Goal: Transaction & Acquisition: Purchase product/service

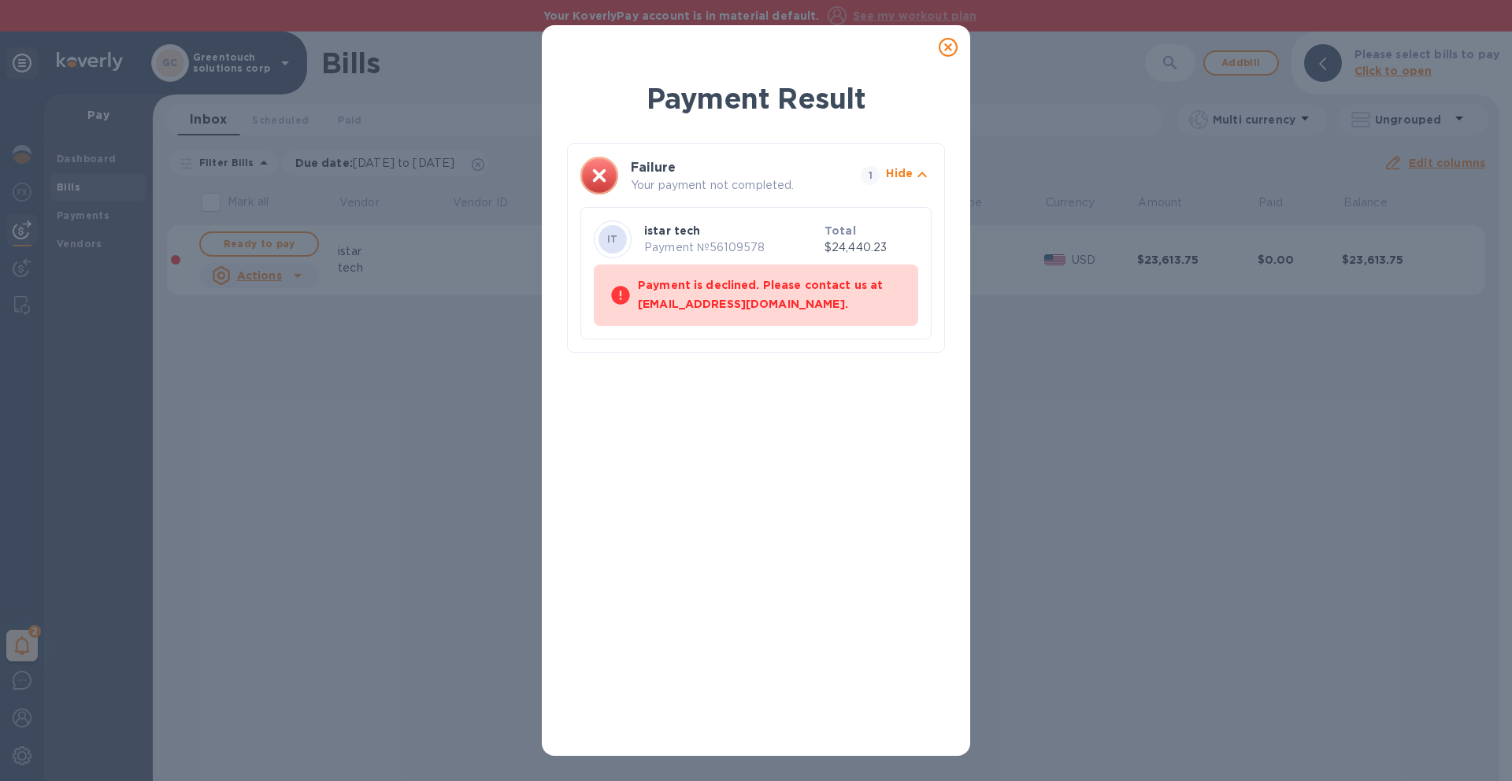
click at [951, 49] on icon at bounding box center [947, 47] width 19 height 19
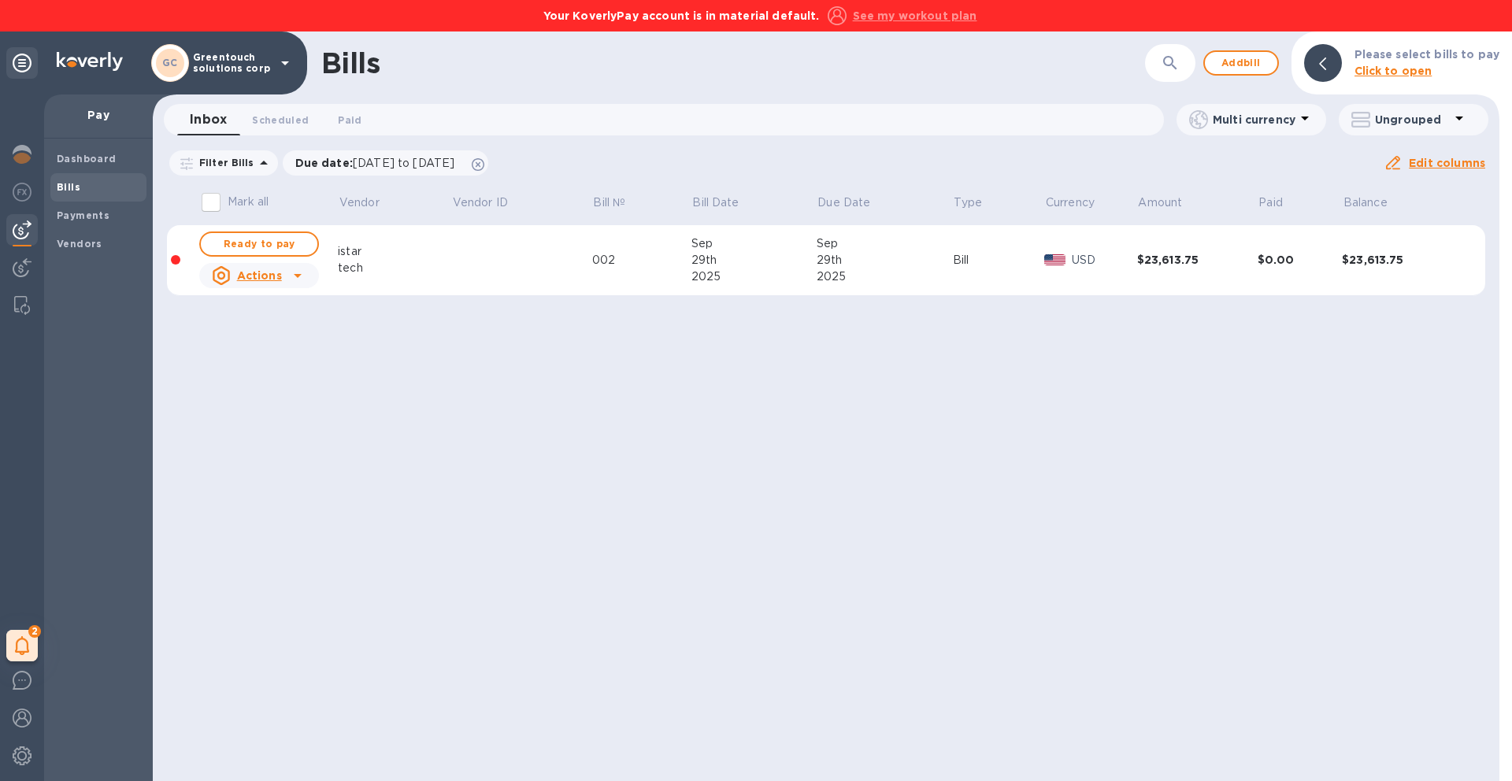
click at [209, 202] on input "Mark all" at bounding box center [210, 202] width 33 height 33
checkbox input "true"
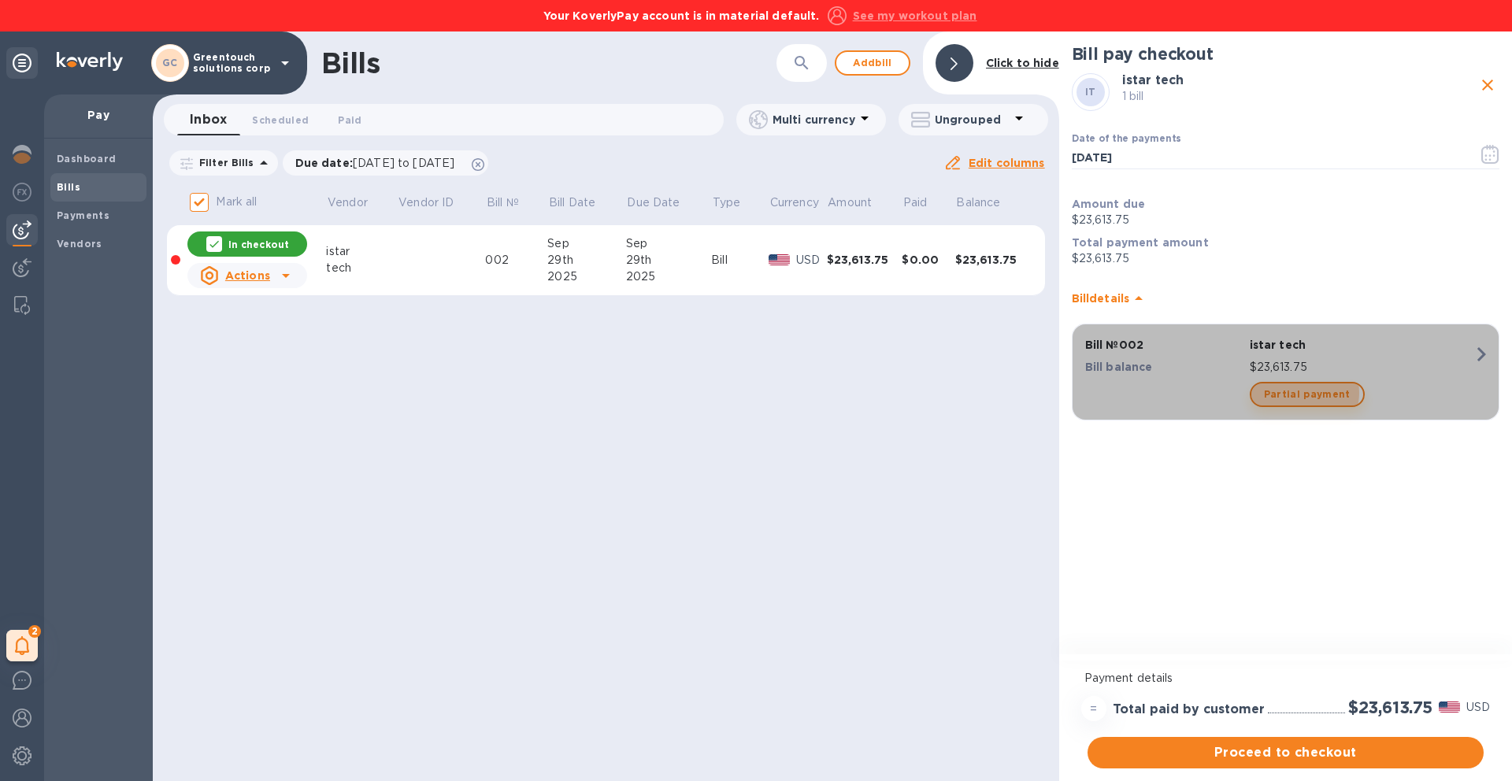
click at [1303, 393] on span "Partial payment" at bounding box center [1307, 394] width 87 height 19
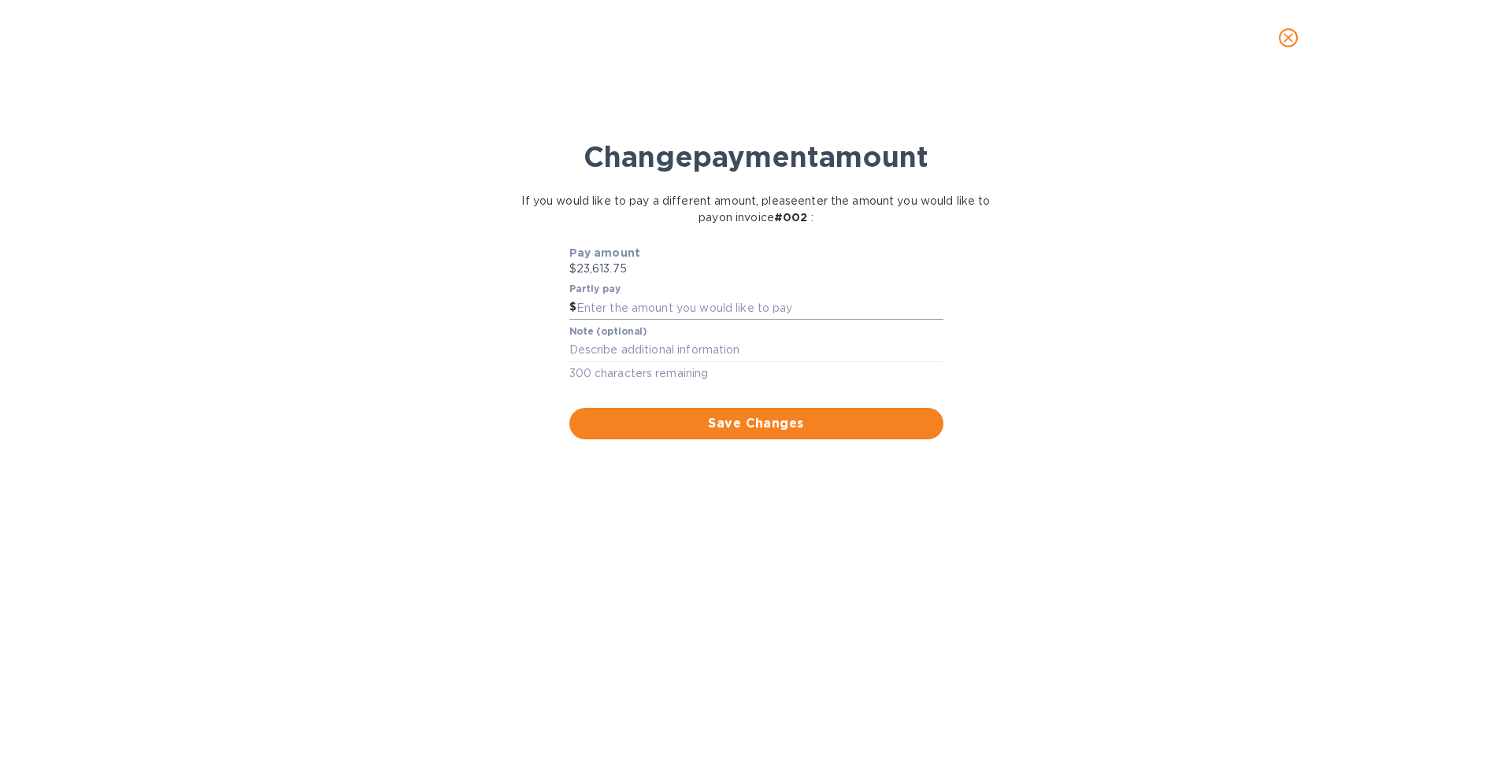
click at [748, 313] on input "text" at bounding box center [759, 308] width 367 height 24
drag, startPoint x: 622, startPoint y: 270, endPoint x: 580, endPoint y: 279, distance: 42.8
click at [575, 267] on p "$23,613.75" at bounding box center [756, 269] width 374 height 17
click at [591, 314] on input "text" at bounding box center [759, 308] width 367 height 24
type input "22,000"
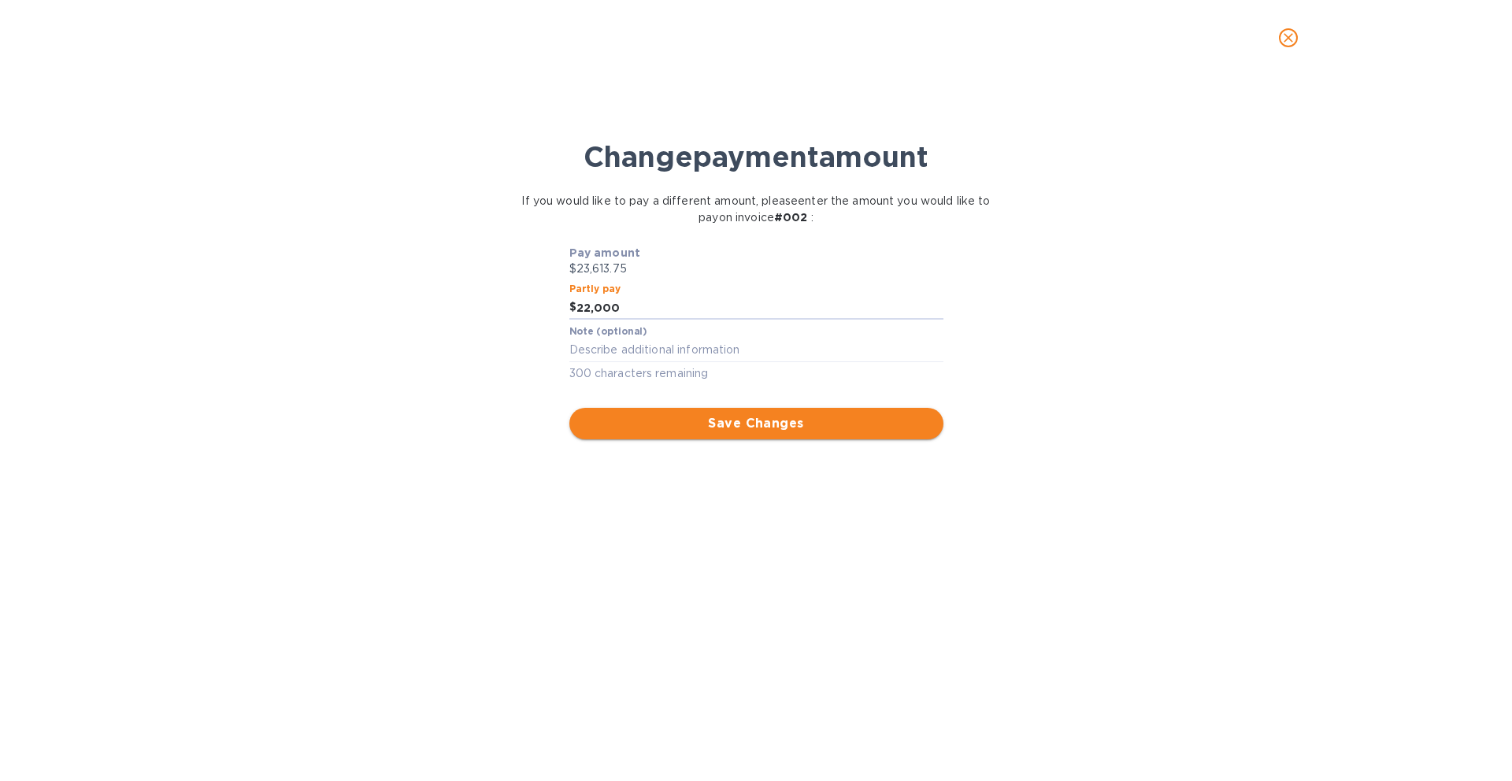
click at [634, 423] on span "Save Changes" at bounding box center [756, 423] width 349 height 19
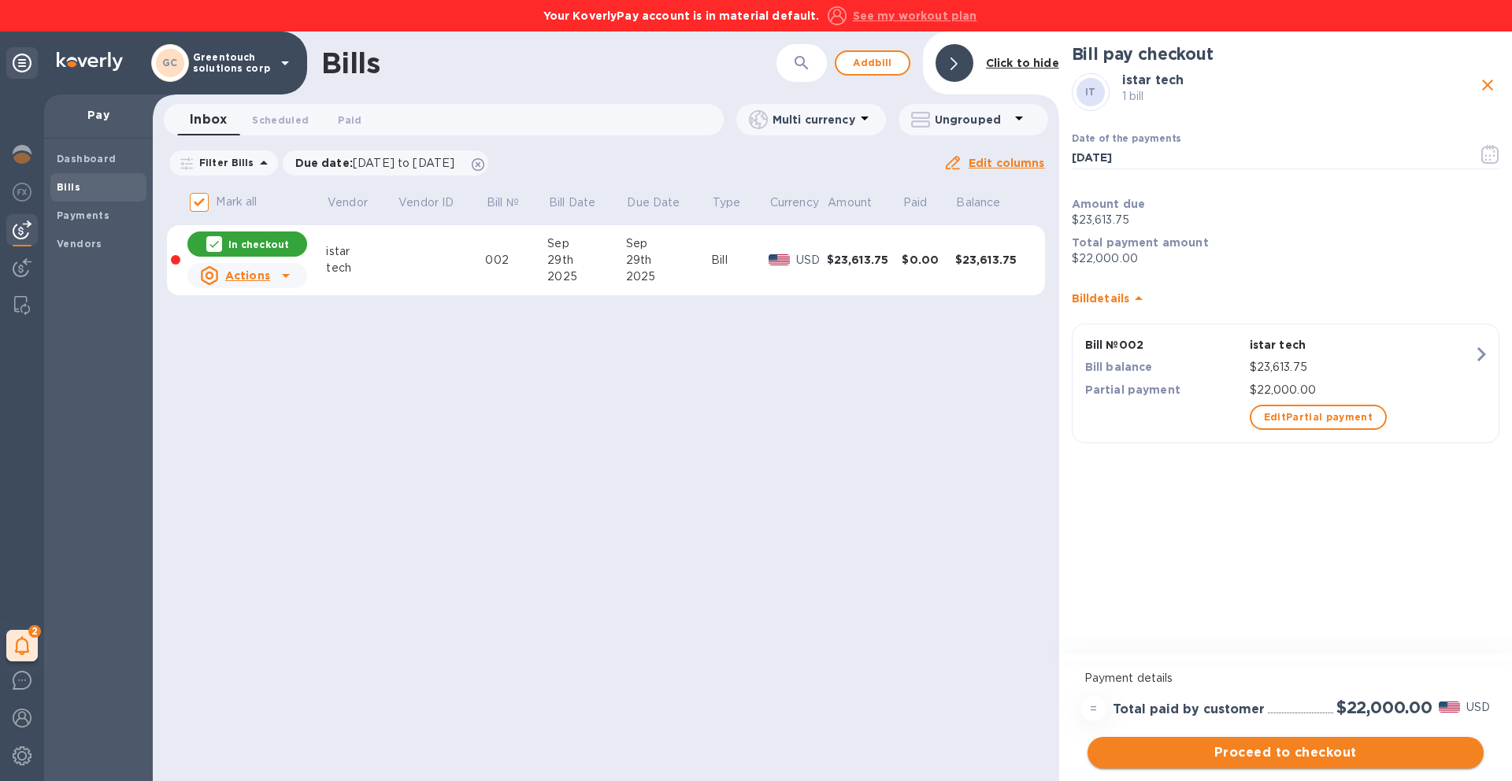
click at [1324, 757] on span "Proceed to checkout" at bounding box center [1285, 752] width 371 height 19
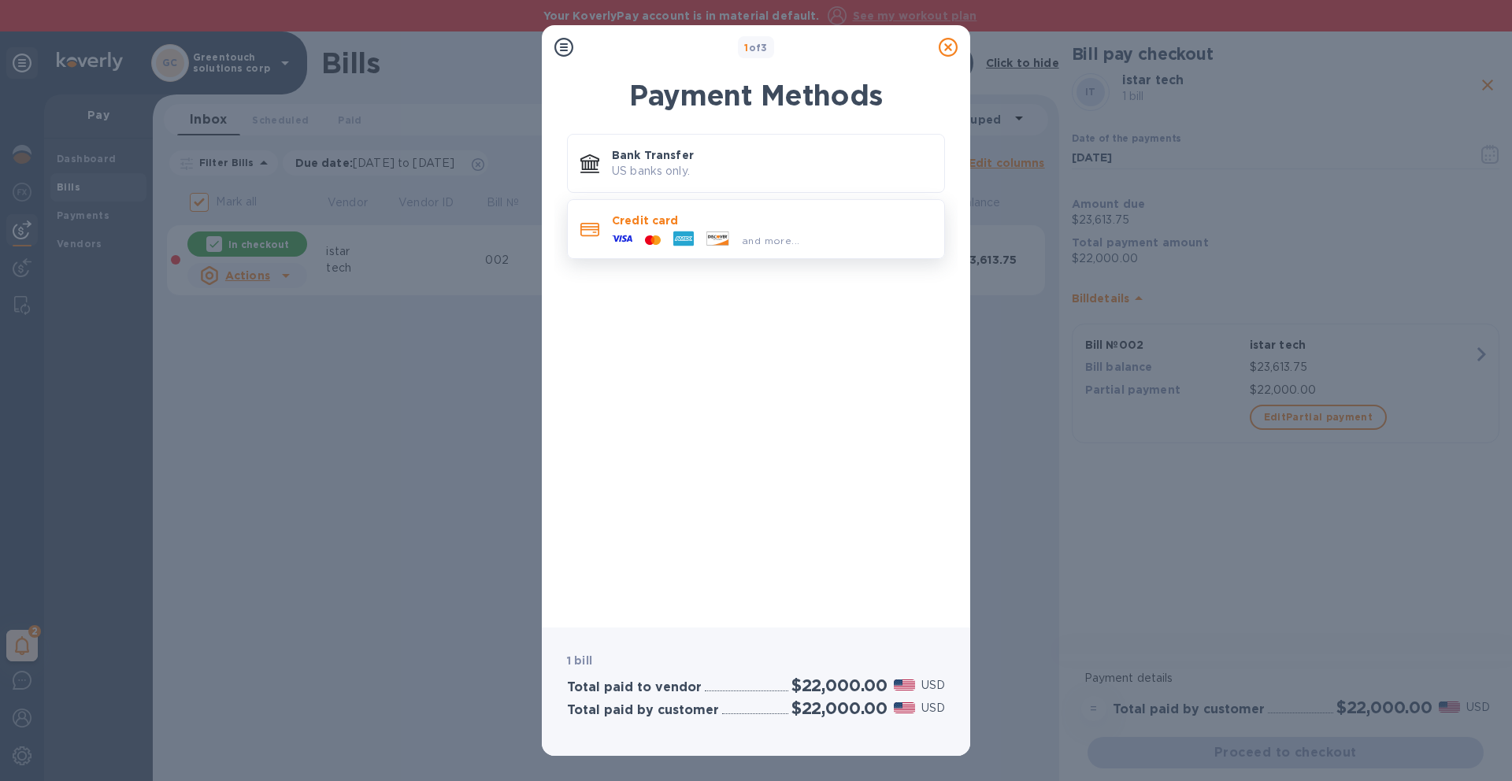
click at [620, 241] on icon at bounding box center [622, 238] width 20 height 20
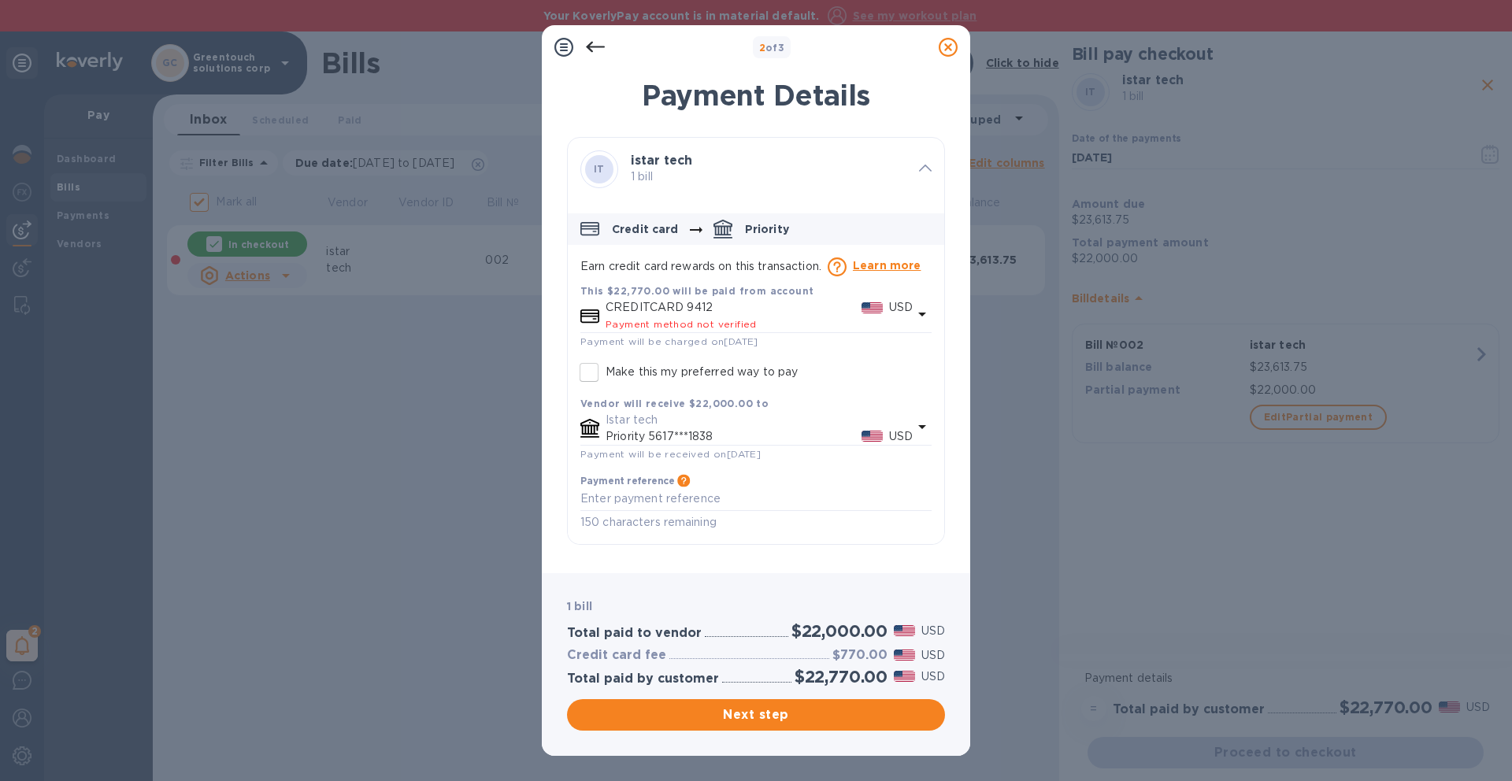
click at [692, 320] on span "Payment method not verified" at bounding box center [680, 324] width 151 height 12
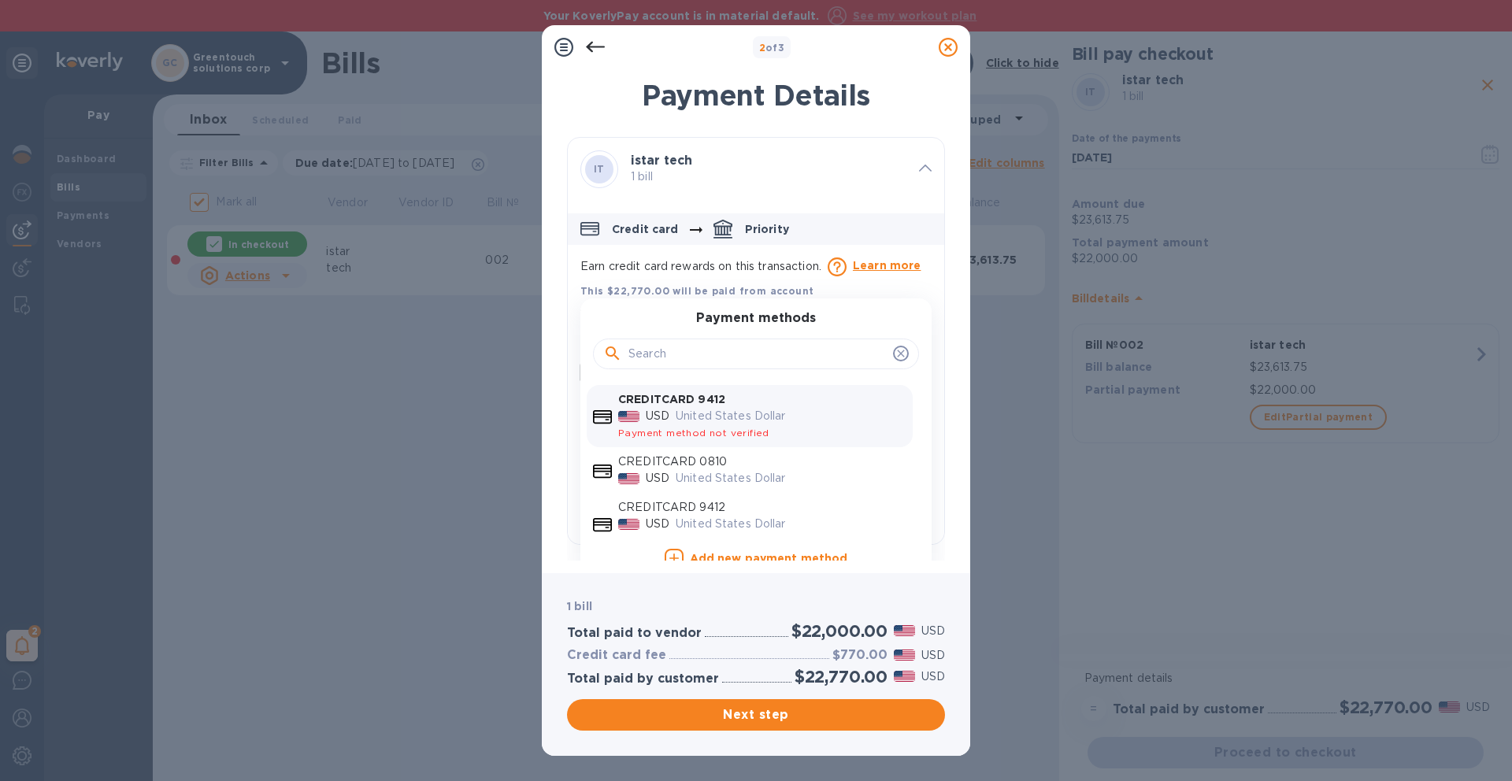
click at [696, 469] on div "United States Dollar" at bounding box center [790, 478] width 237 height 23
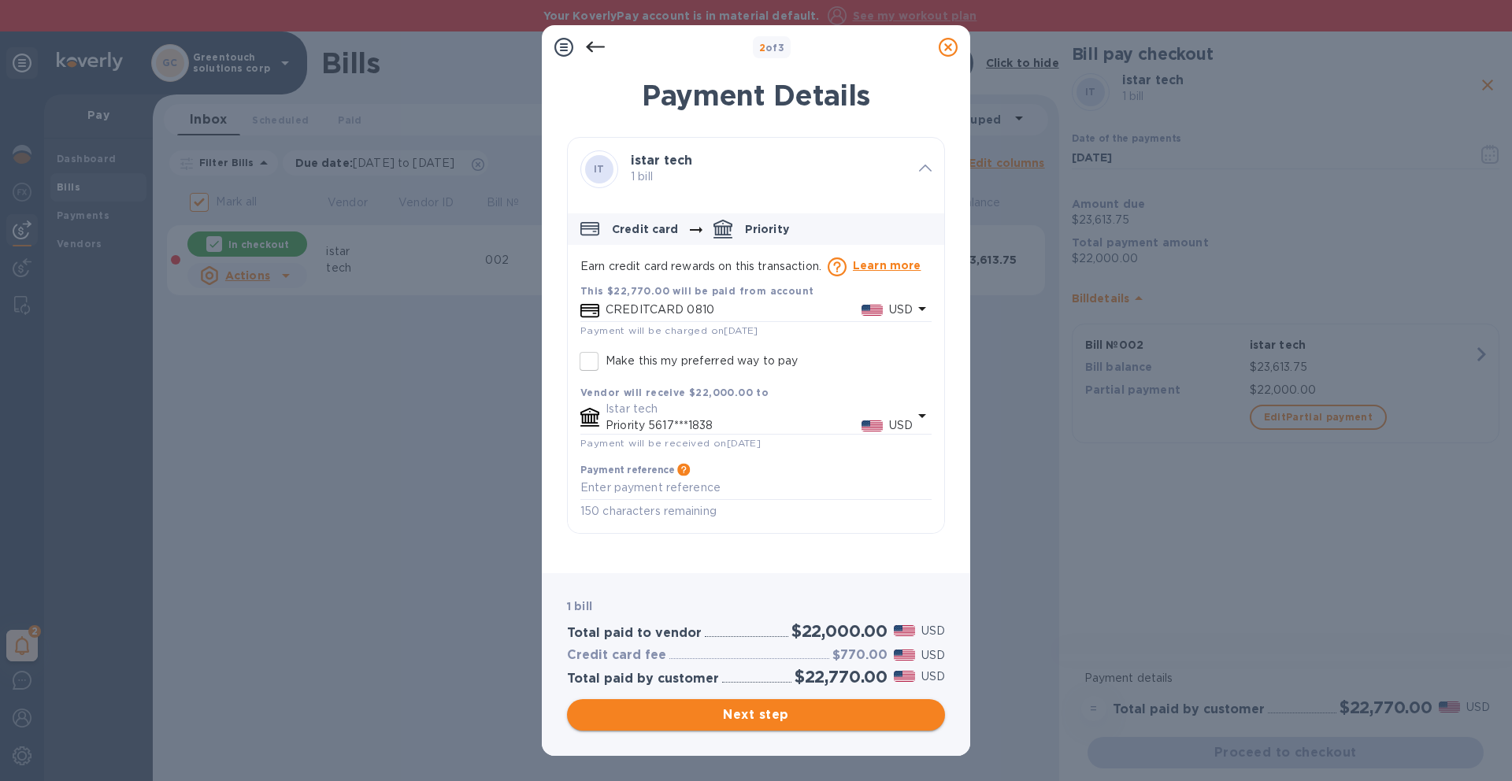
click at [731, 723] on span "Next step" at bounding box center [755, 714] width 353 height 19
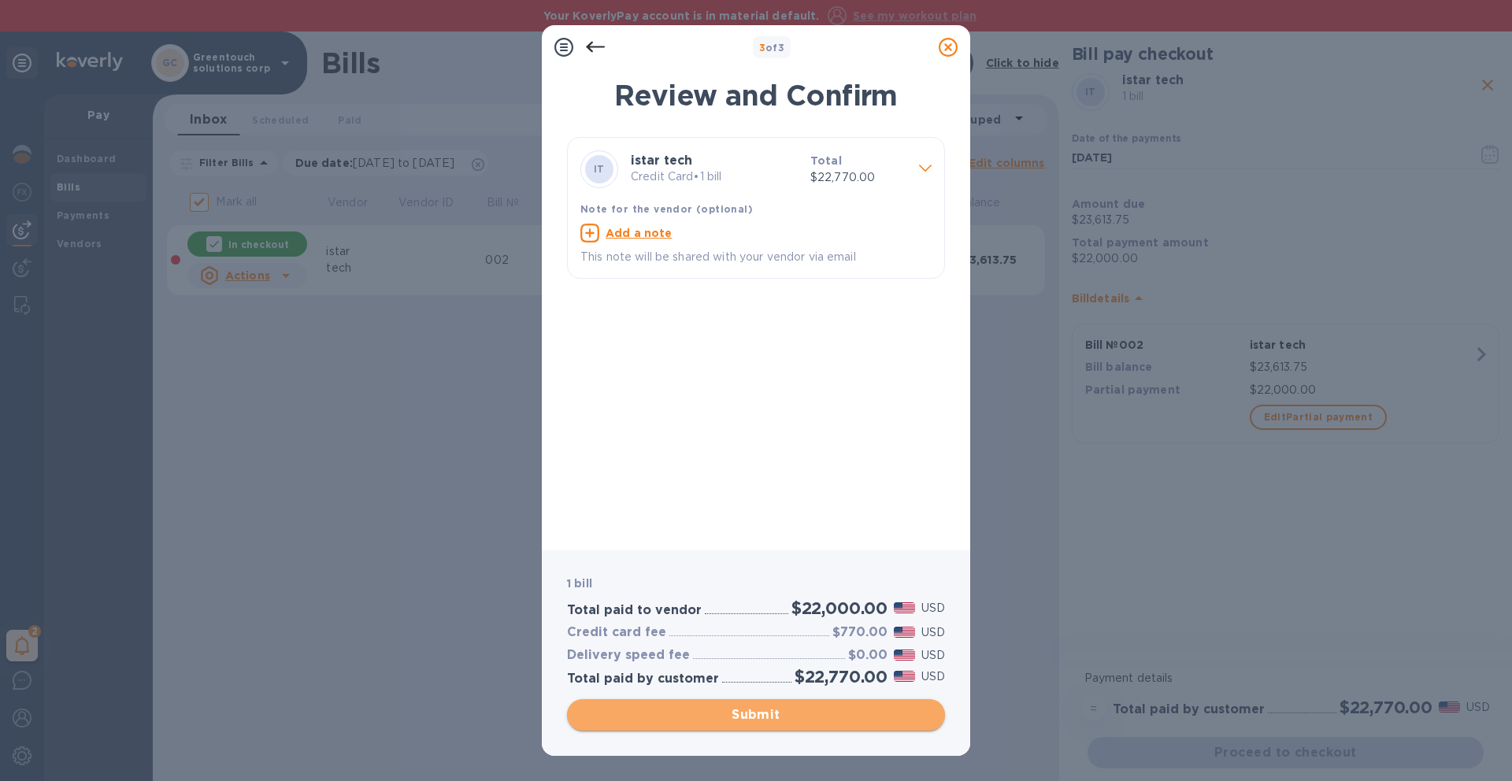
click at [860, 710] on span "Submit" at bounding box center [755, 714] width 353 height 19
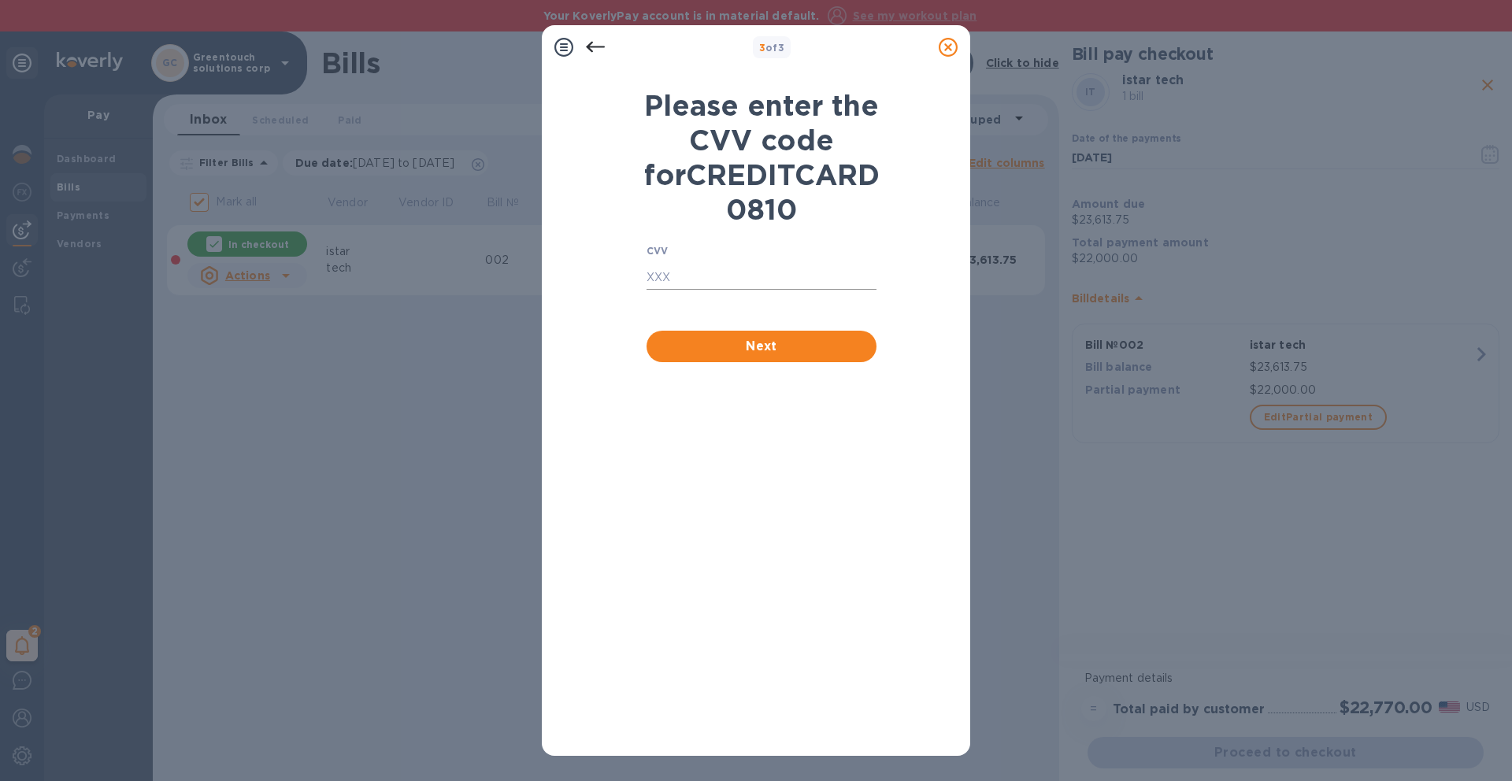
click at [745, 290] on input "text" at bounding box center [761, 278] width 230 height 24
type input "364"
click at [738, 356] on span "Next" at bounding box center [761, 346] width 205 height 19
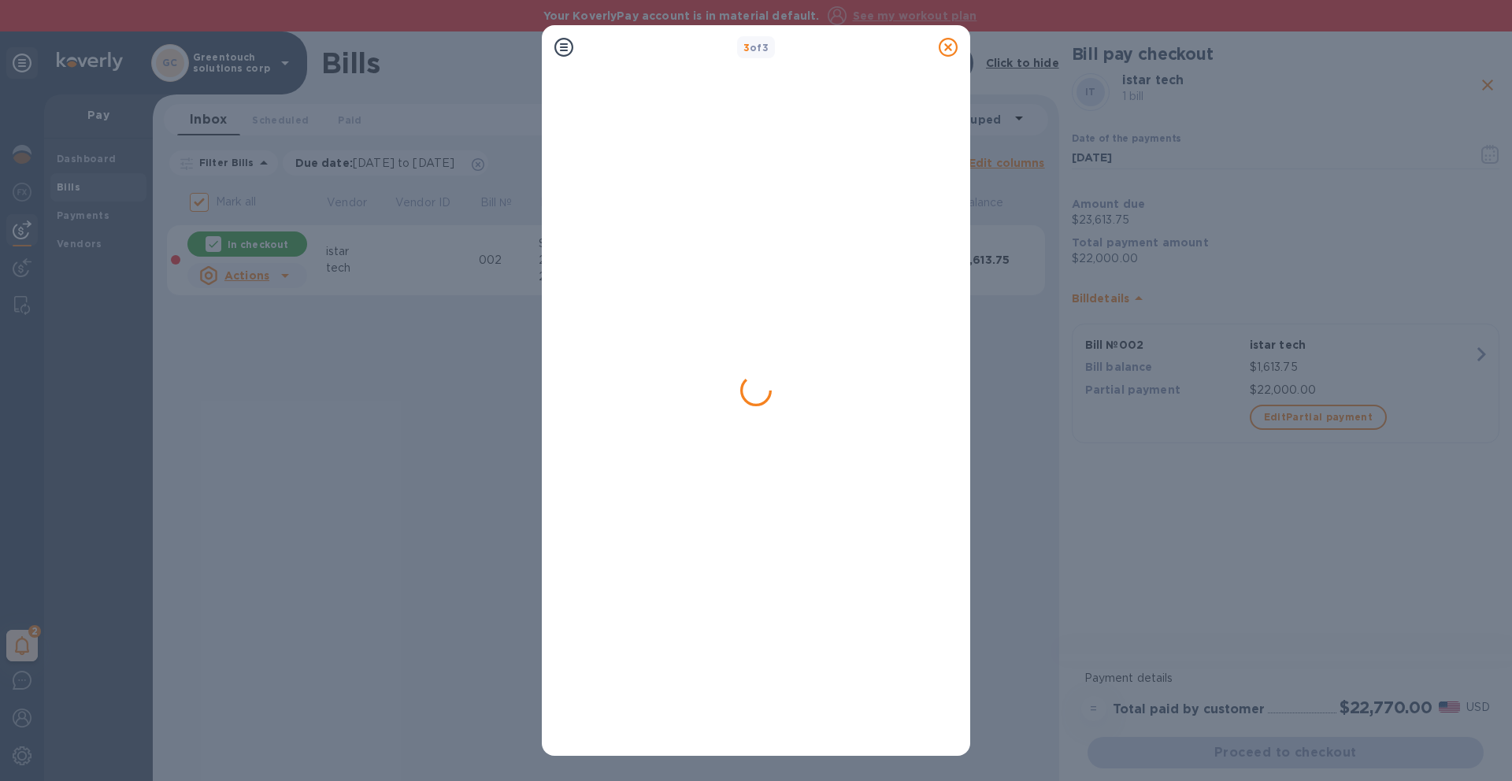
checkbox input "false"
